Goal: Task Accomplishment & Management: Use online tool/utility

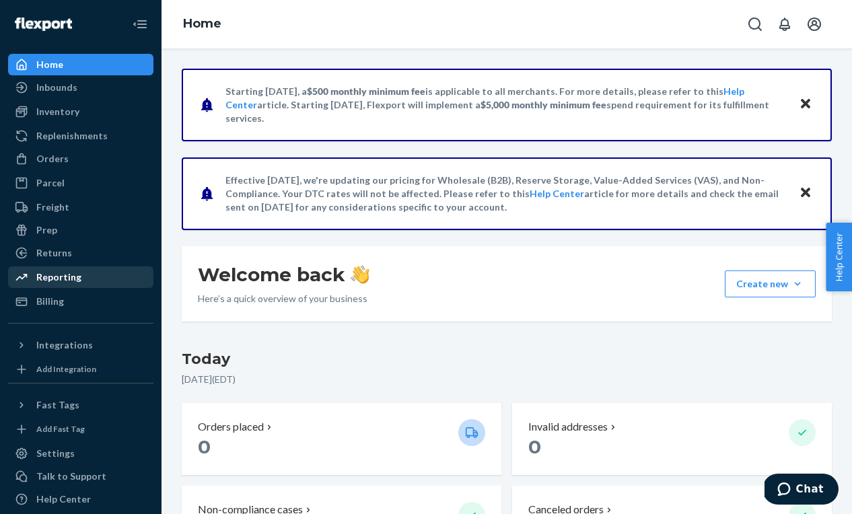
click at [94, 279] on div "Reporting" at bounding box center [80, 277] width 143 height 19
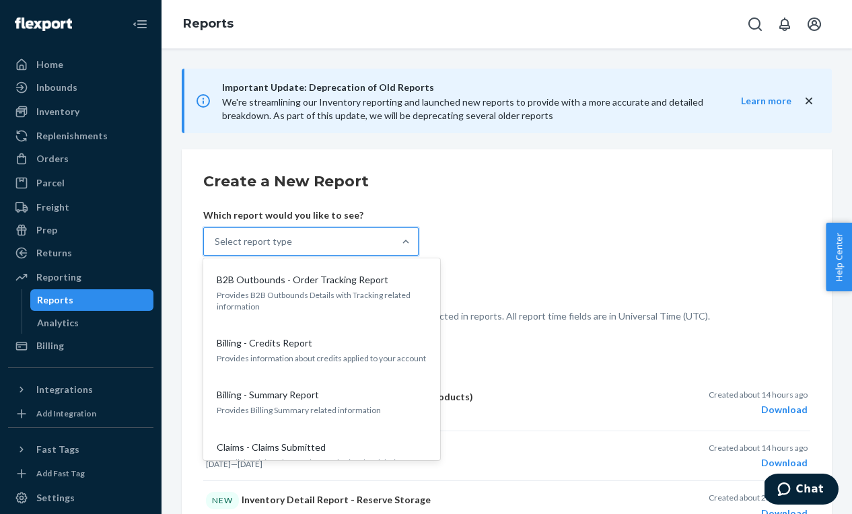
click at [324, 240] on div "Select report type" at bounding box center [299, 241] width 190 height 27
click at [216, 240] on input "option B2B Outbounds - Order Tracking Report focused, 1 of 35. 35 results avail…" at bounding box center [215, 241] width 1 height 13
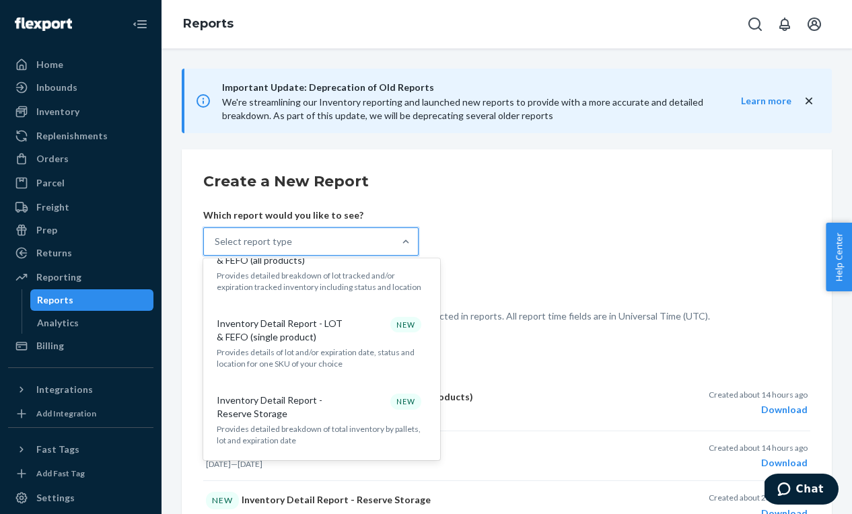
scroll to position [753, 0]
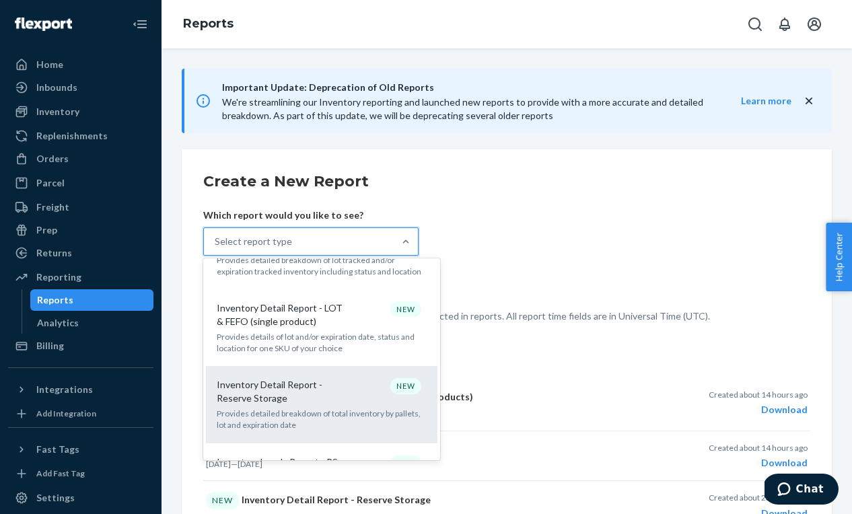
click at [298, 378] on p "Inventory Detail Report - Reserve Storage" at bounding box center [281, 391] width 129 height 27
click at [216, 248] on input "option Inventory Detail Report - Reserve Storage focused, 14 of 35. 35 results …" at bounding box center [215, 241] width 1 height 13
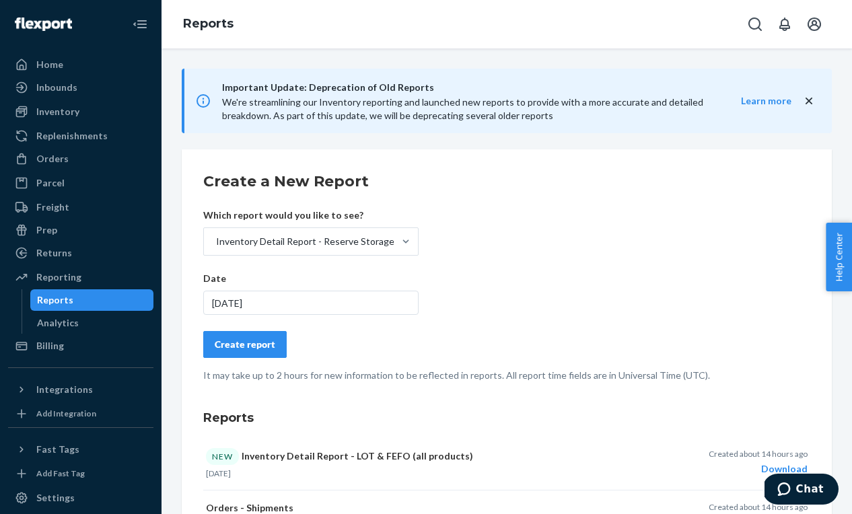
click at [259, 333] on button "Create report" at bounding box center [244, 344] width 83 height 27
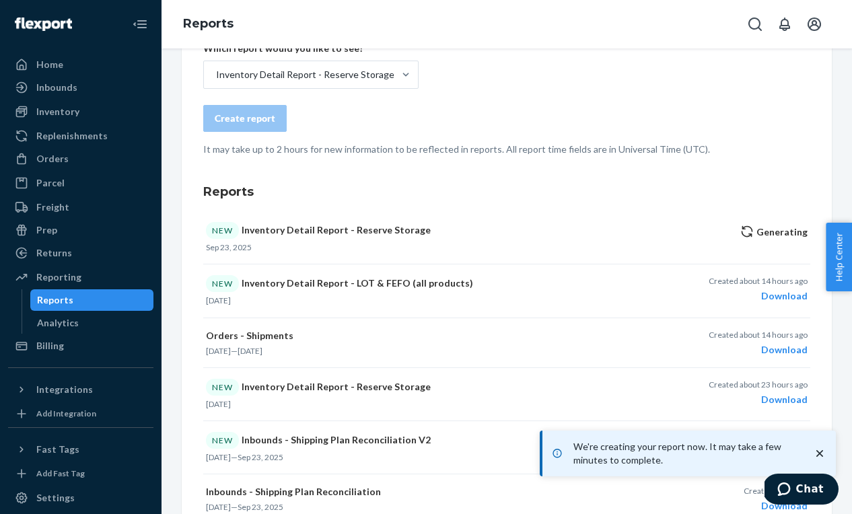
scroll to position [170, 0]
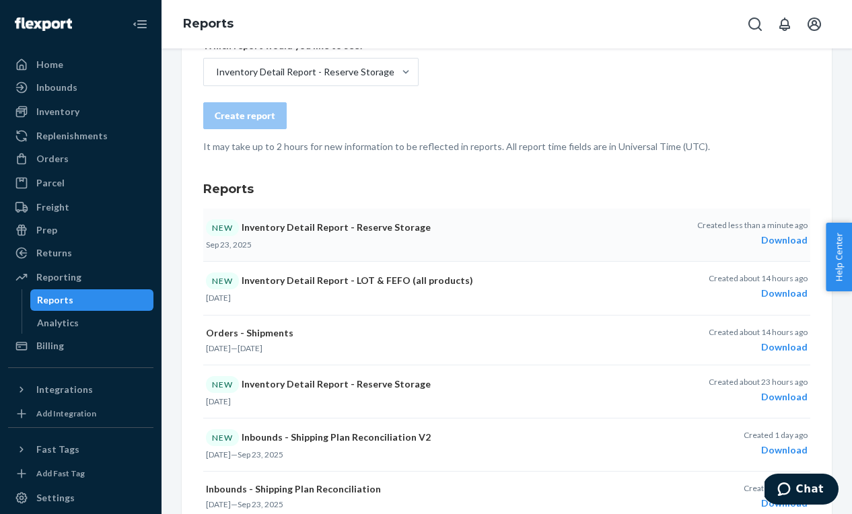
click at [770, 243] on div "Download" at bounding box center [753, 240] width 110 height 13
click at [805, 24] on button "Open account menu" at bounding box center [814, 24] width 27 height 27
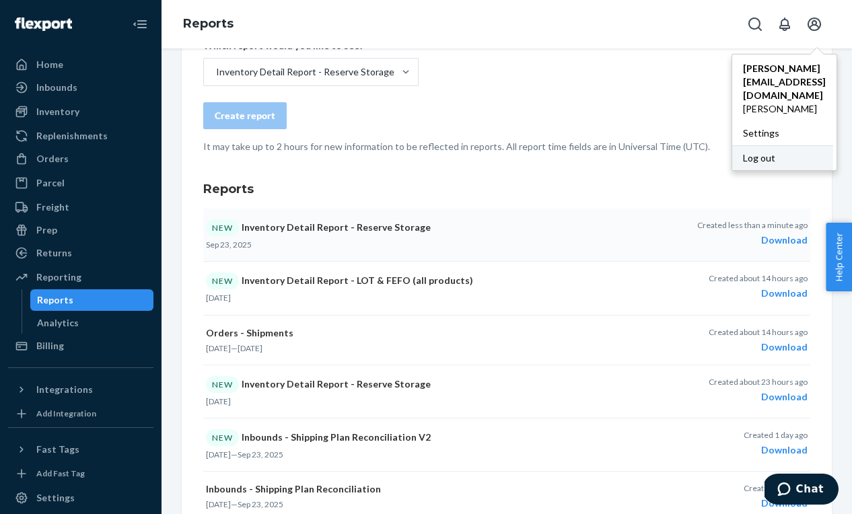
click at [733, 145] on div "Log out" at bounding box center [783, 157] width 101 height 25
